Goal: Task Accomplishment & Management: Complete application form

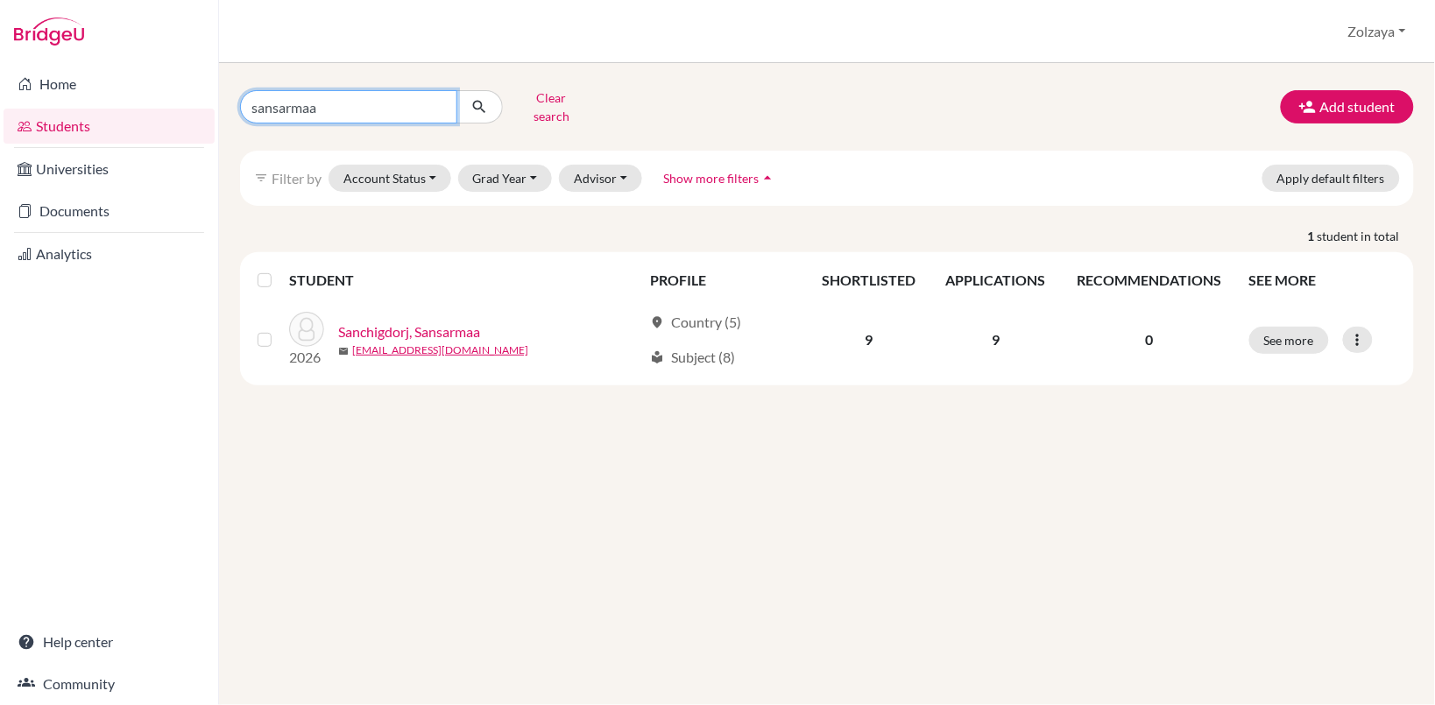
click at [435, 97] on input "sansarmaa" at bounding box center [348, 106] width 217 height 33
click at [401, 110] on input "Find student by name..." at bounding box center [348, 106] width 217 height 33
type input "26c_amin-erdene.b@mongolaspiration"
drag, startPoint x: 429, startPoint y: 101, endPoint x: 53, endPoint y: 94, distance: 376.7
click at [53, 94] on div "Home Students Universities Documents Analytics Help center Community Students o…" at bounding box center [717, 352] width 1435 height 705
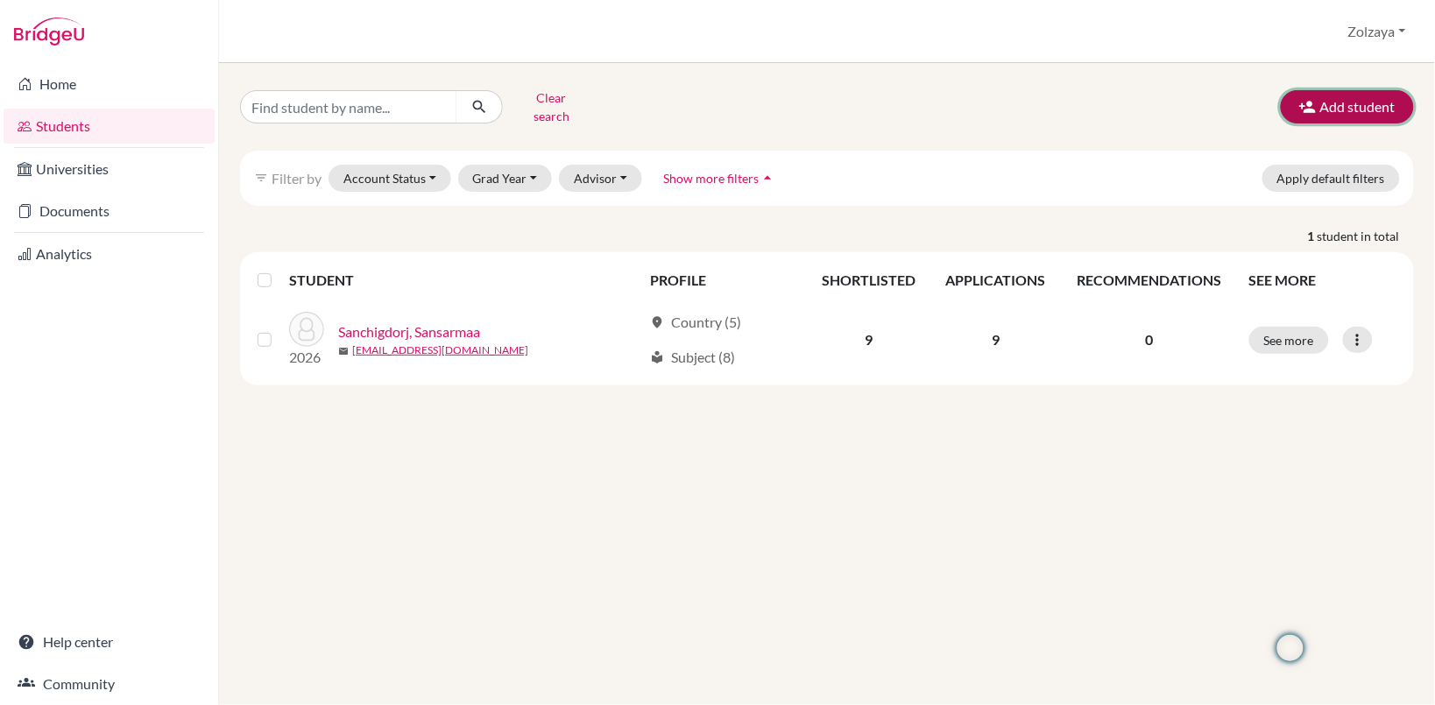
click at [1346, 102] on button "Add student" at bounding box center [1347, 106] width 133 height 33
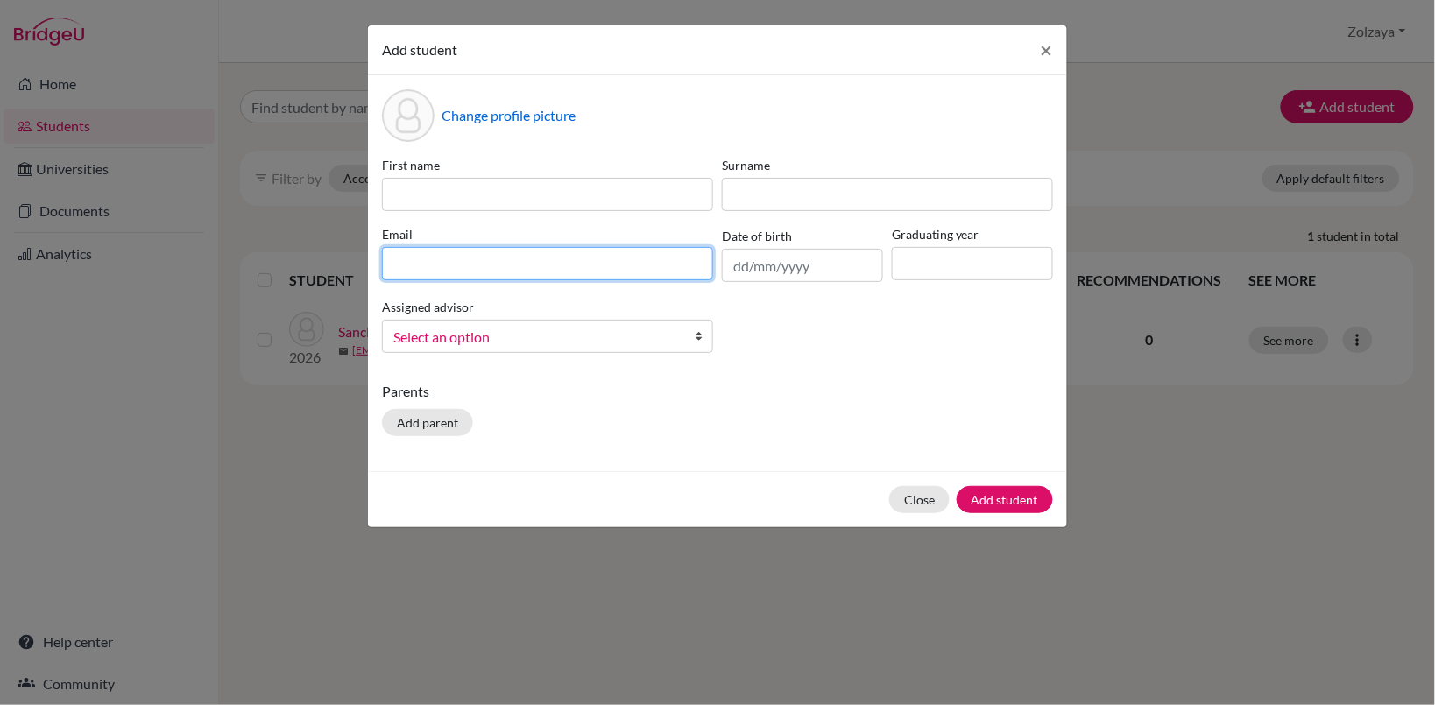
click at [425, 259] on input at bounding box center [547, 263] width 331 height 33
paste input "26c_amin-erdene.b@mongolaspiration"
type input "26c_amin-erdene.b@mongolaspiration.edu.mn"
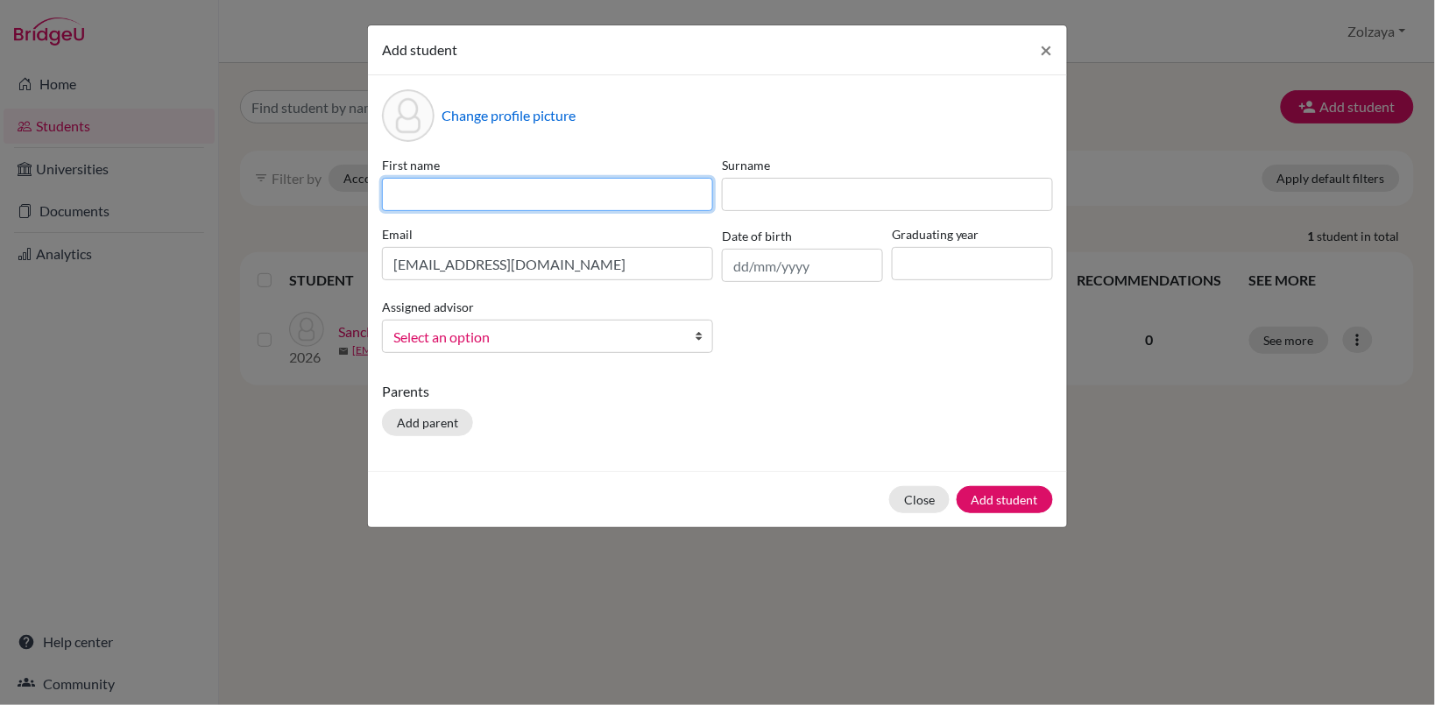
click at [591, 201] on input at bounding box center [547, 194] width 331 height 33
type input "Amin-Erdene"
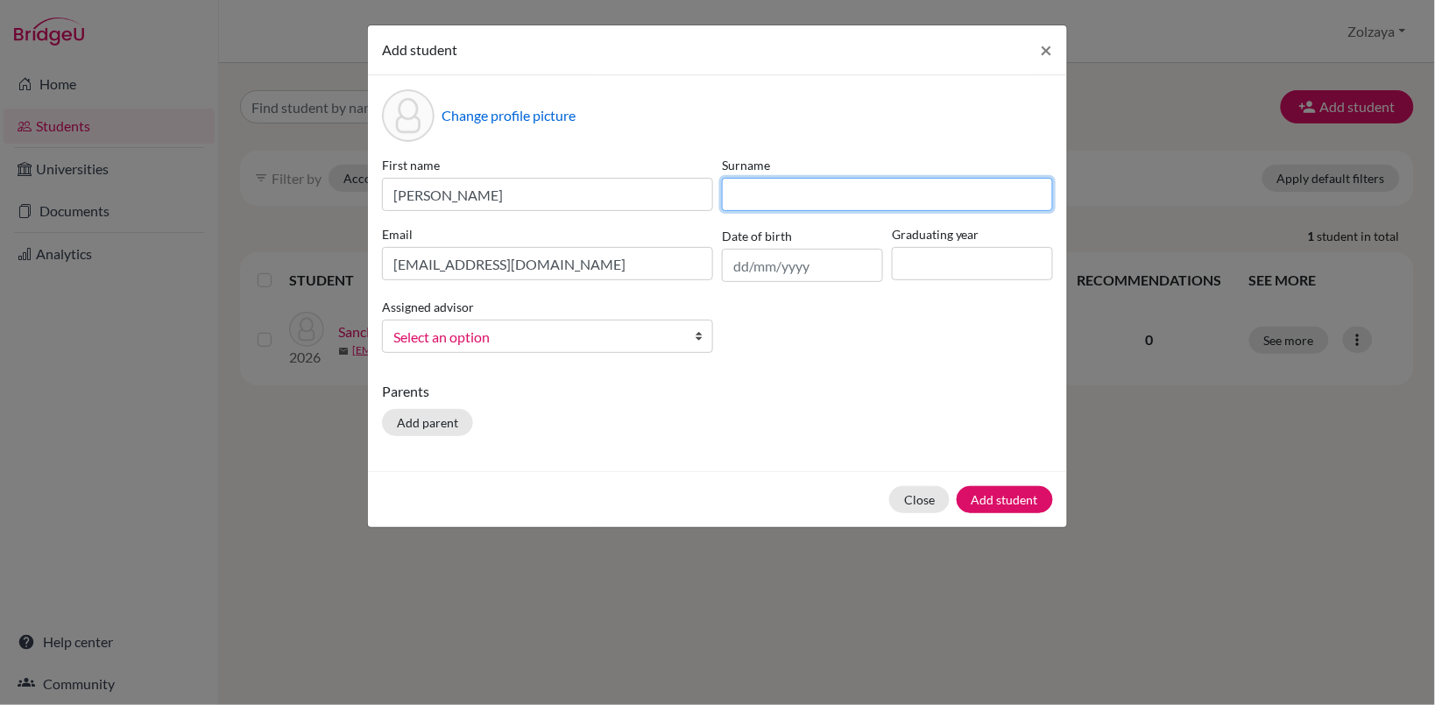
click at [759, 194] on input at bounding box center [887, 194] width 331 height 33
type input "Bulgankhuu"
click at [695, 339] on b at bounding box center [704, 337] width 18 height 32
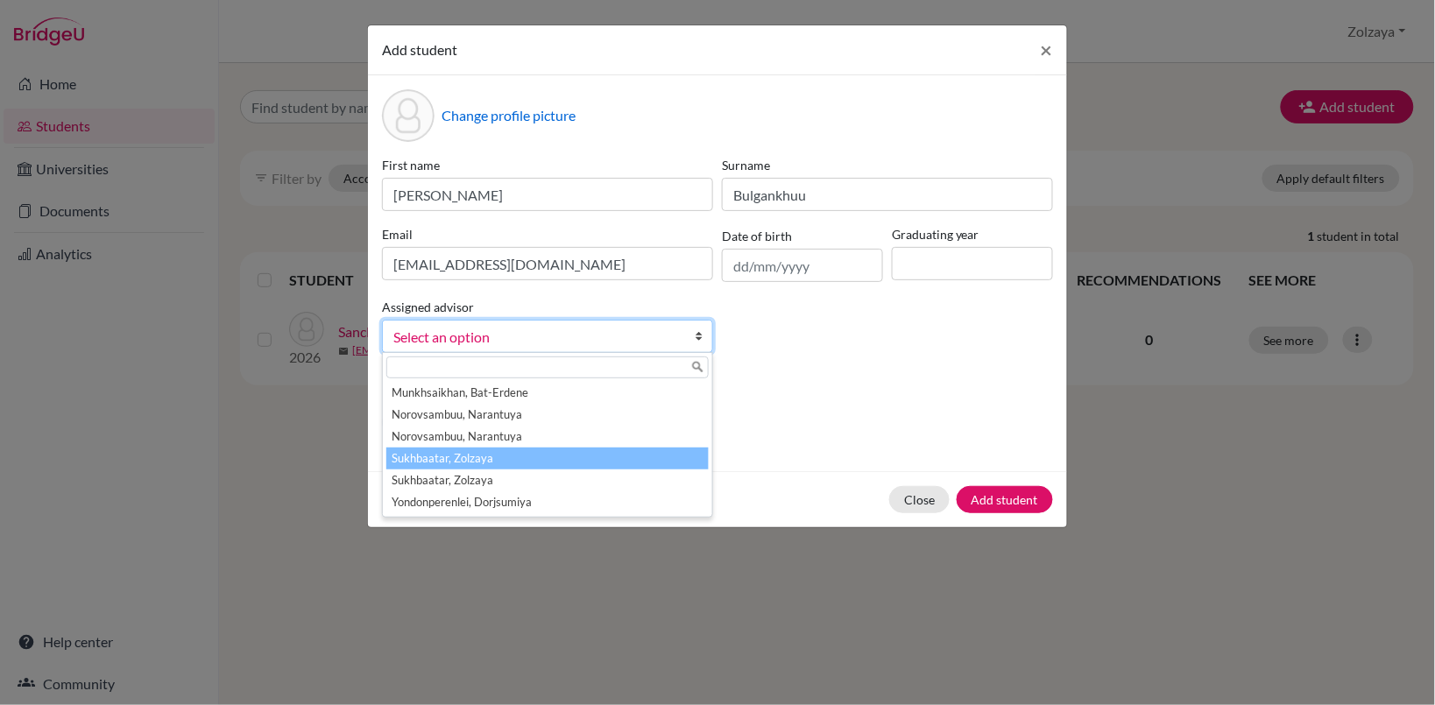
click at [614, 451] on li "Sukhbaatar, Zolzaya" at bounding box center [547, 459] width 322 height 22
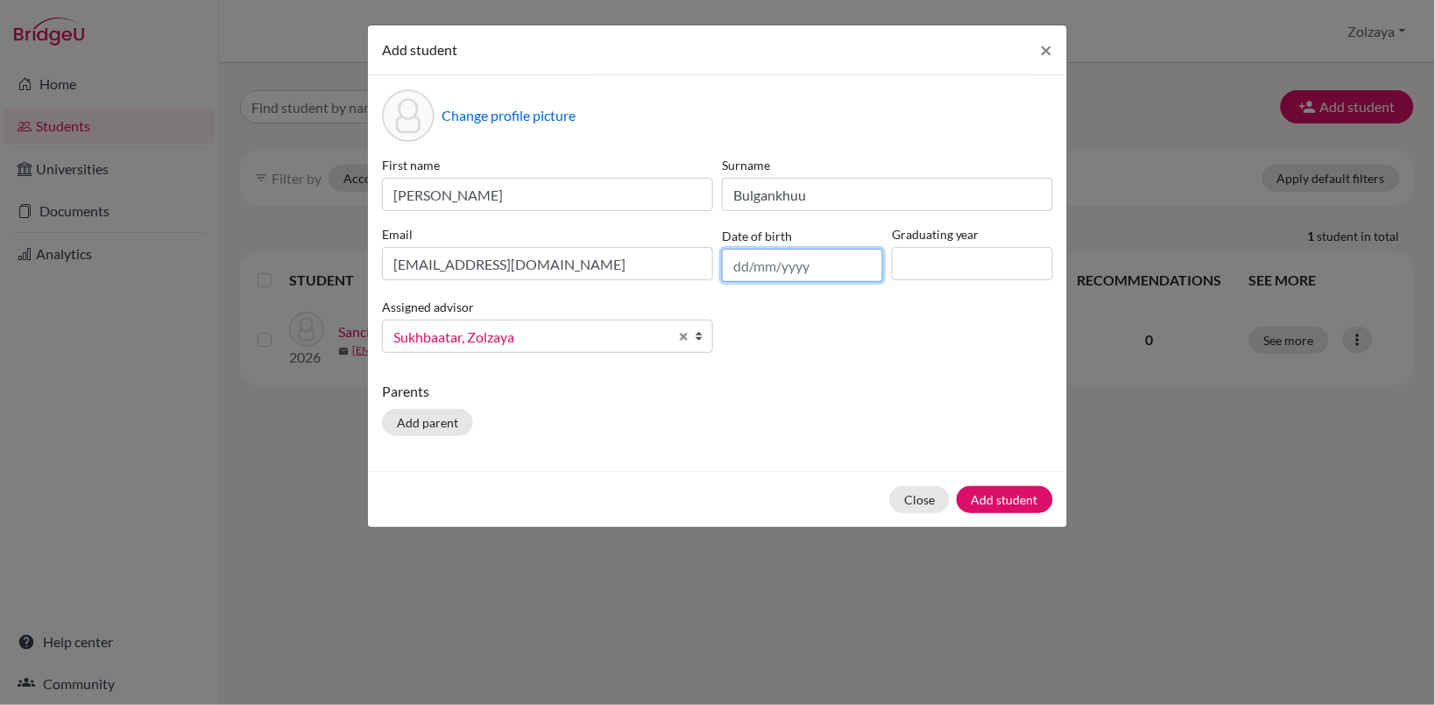
click at [815, 268] on input "text" at bounding box center [802, 265] width 161 height 33
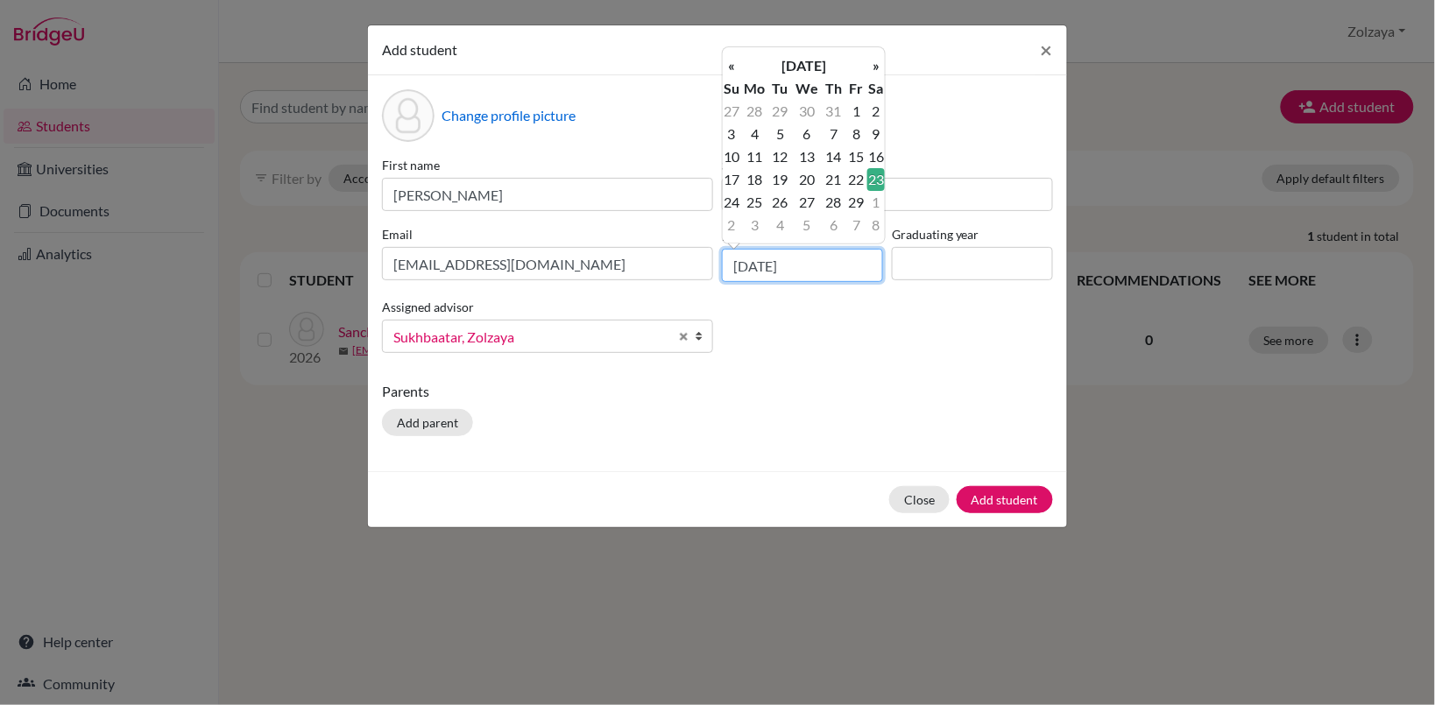
type input "23/02/2008"
click at [877, 178] on td "23" at bounding box center [876, 179] width 18 height 23
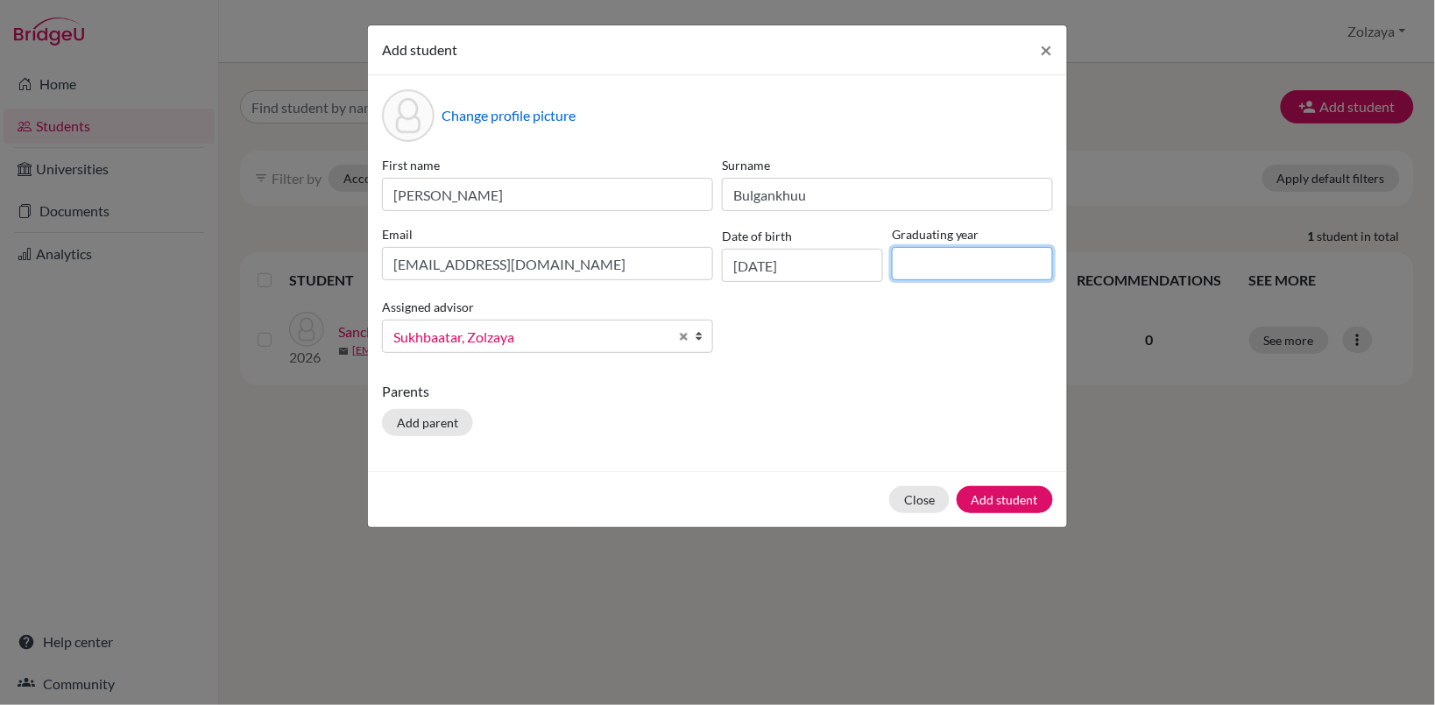
click at [942, 261] on input at bounding box center [972, 263] width 161 height 33
type input "2026"
click at [977, 495] on button "Add student" at bounding box center [1005, 499] width 96 height 27
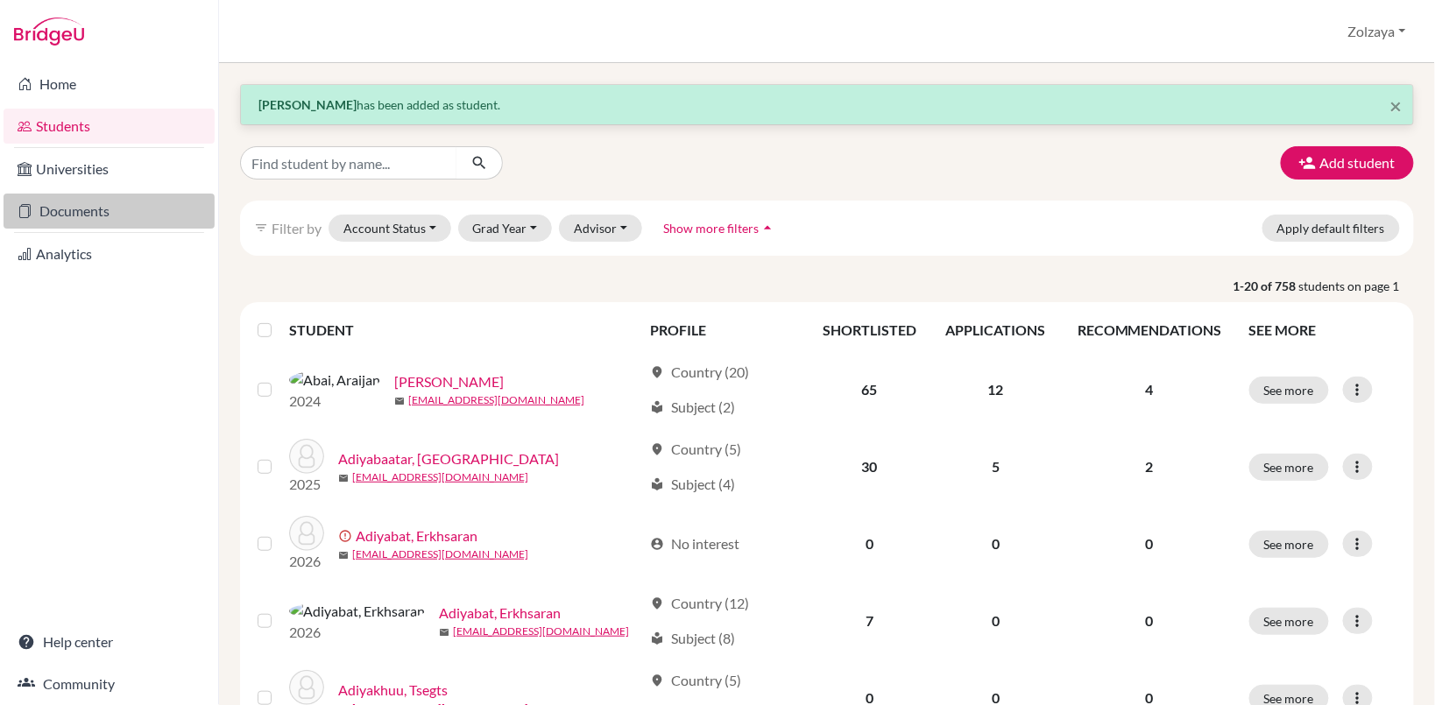
click at [70, 213] on link "Documents" at bounding box center [109, 211] width 211 height 35
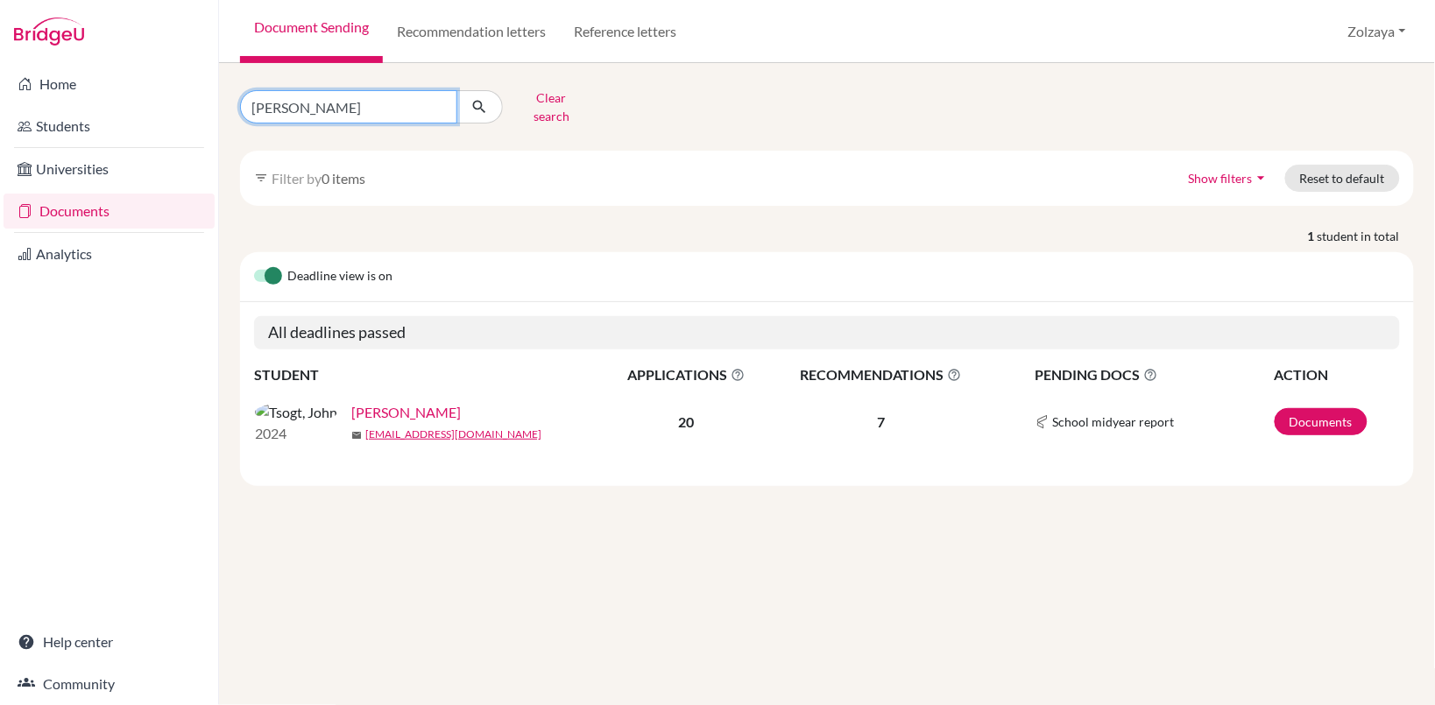
click at [436, 103] on input "john" at bounding box center [348, 106] width 217 height 33
type input "amin erdene"
click button "submit" at bounding box center [479, 106] width 46 height 33
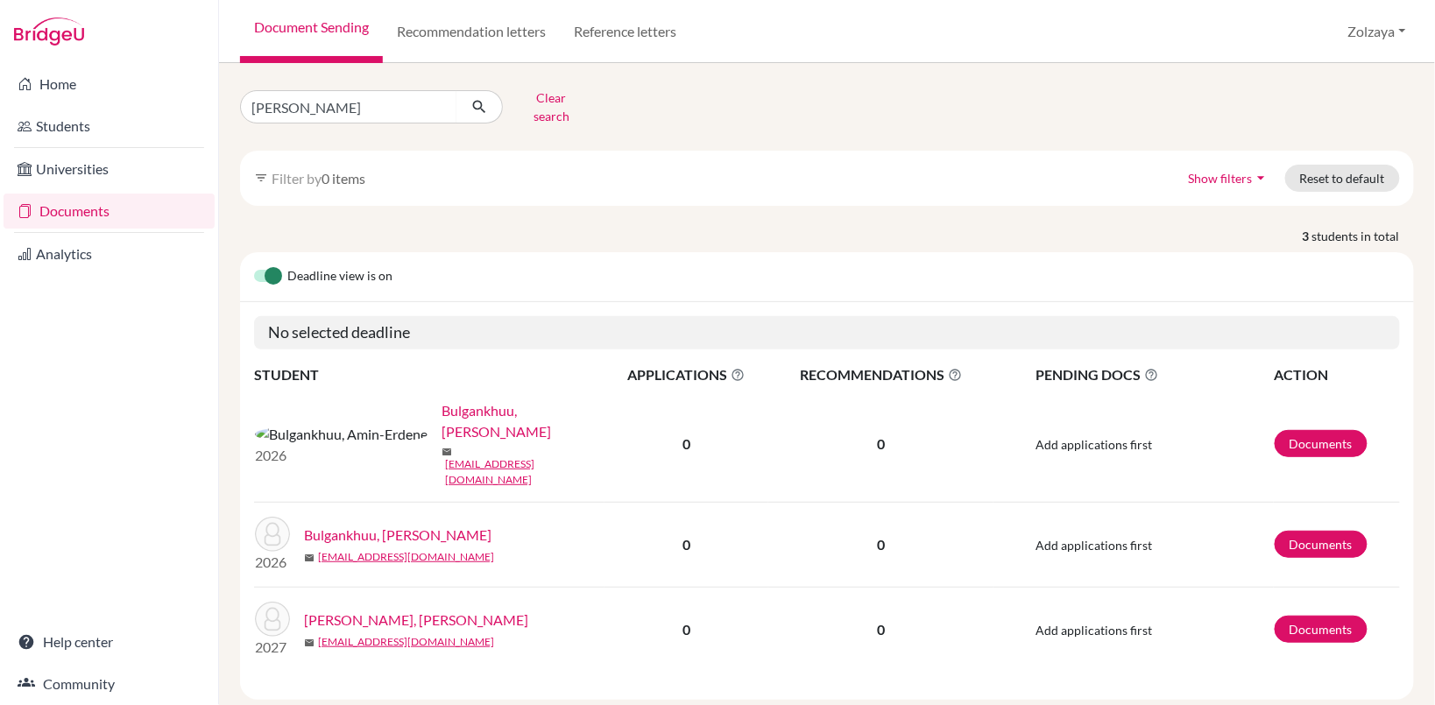
click at [441, 401] on link "Bulgankhuu, [PERSON_NAME]" at bounding box center [528, 421] width 175 height 42
click at [457, 403] on link "Bulgankhuu, Amin-Erdene" at bounding box center [528, 421] width 175 height 42
